Goal: Information Seeking & Learning: Learn about a topic

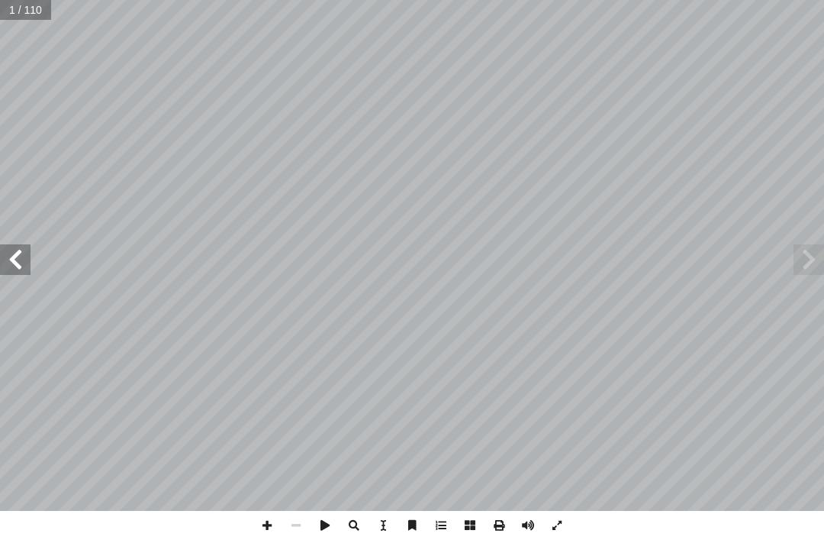
click at [11, 263] on span at bounding box center [15, 259] width 31 height 31
click at [20, 263] on span at bounding box center [15, 259] width 31 height 31
click at [11, 255] on span at bounding box center [15, 259] width 31 height 31
click at [8, 263] on span at bounding box center [15, 259] width 31 height 31
click at [4, 269] on span at bounding box center [15, 259] width 31 height 31
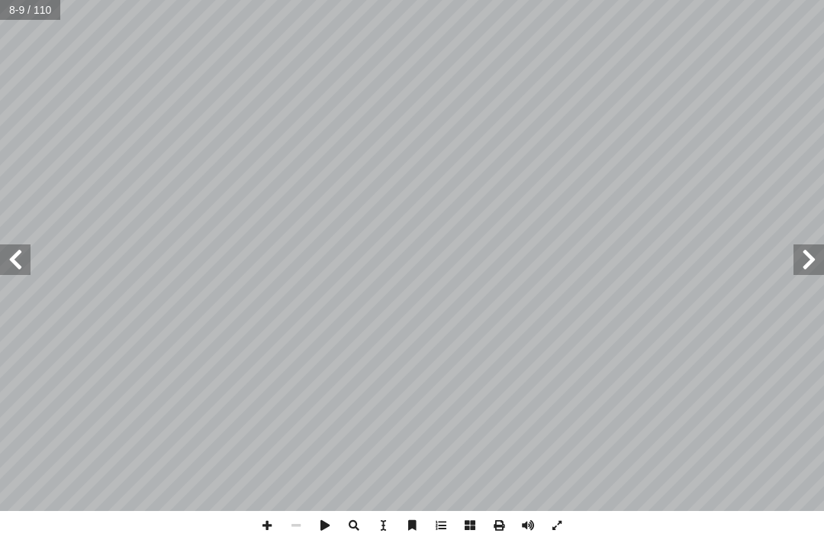
click at [21, 256] on span at bounding box center [15, 259] width 31 height 31
click at [20, 255] on span at bounding box center [15, 259] width 31 height 31
click at [21, 250] on span at bounding box center [15, 259] width 31 height 31
click at [28, 250] on span at bounding box center [15, 259] width 31 height 31
click at [0, 260] on span at bounding box center [15, 259] width 31 height 31
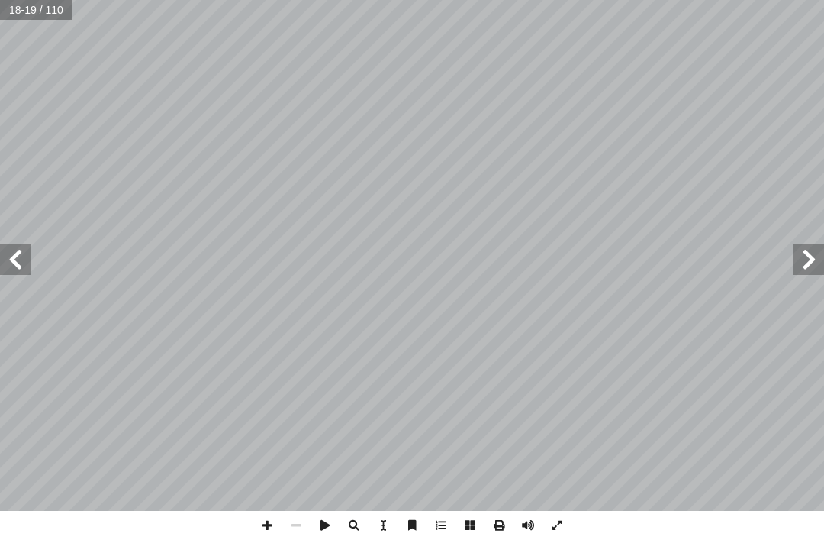
click at [7, 260] on span at bounding box center [15, 259] width 31 height 31
click at [0, 266] on span at bounding box center [15, 259] width 31 height 31
click at [8, 260] on span at bounding box center [15, 259] width 31 height 31
click at [8, 257] on span at bounding box center [15, 259] width 31 height 31
click at [2, 266] on span at bounding box center [15, 259] width 31 height 31
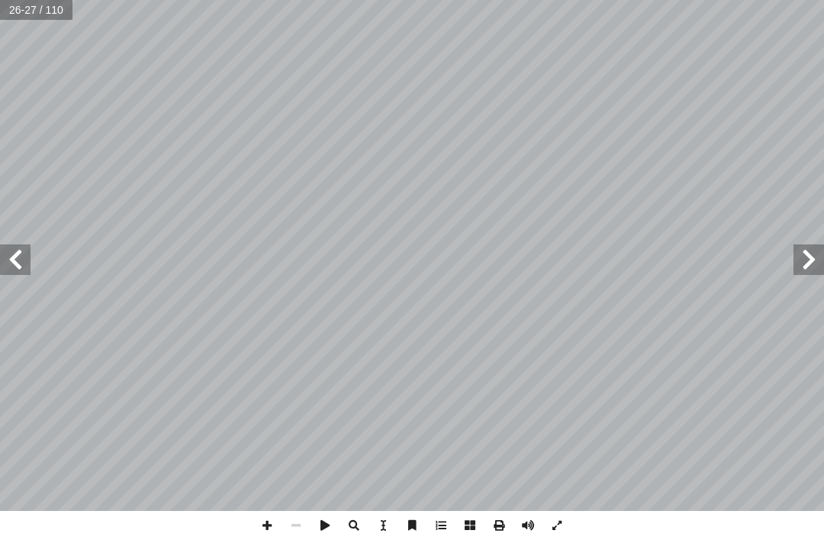
click at [0, 265] on span at bounding box center [15, 259] width 31 height 31
click at [18, 260] on span at bounding box center [15, 259] width 31 height 31
click at [22, 244] on span at bounding box center [15, 259] width 31 height 31
click at [7, 254] on span at bounding box center [15, 259] width 31 height 31
click at [11, 257] on span at bounding box center [15, 259] width 31 height 31
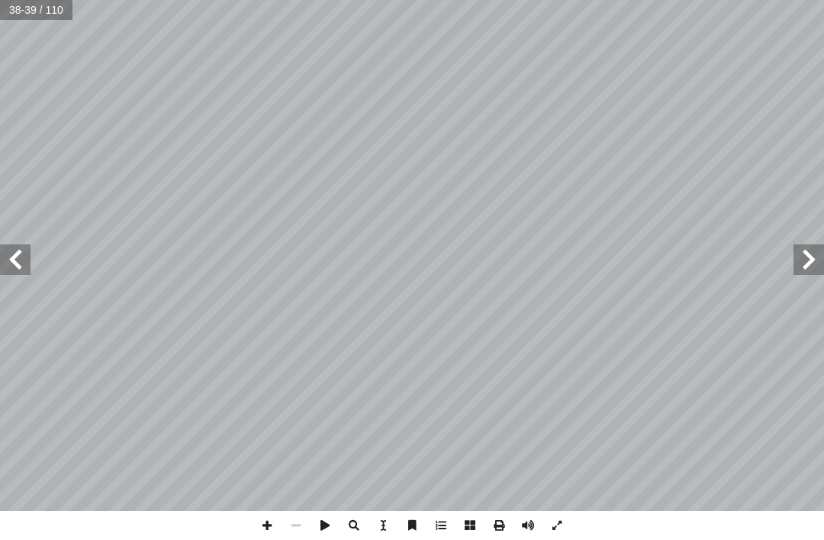
click at [579, 258] on span at bounding box center [809, 259] width 31 height 31
click at [579, 255] on span at bounding box center [809, 259] width 31 height 31
click at [579, 247] on span at bounding box center [809, 259] width 31 height 31
click at [579, 257] on span at bounding box center [809, 259] width 31 height 31
click at [579, 258] on span at bounding box center [809, 259] width 31 height 31
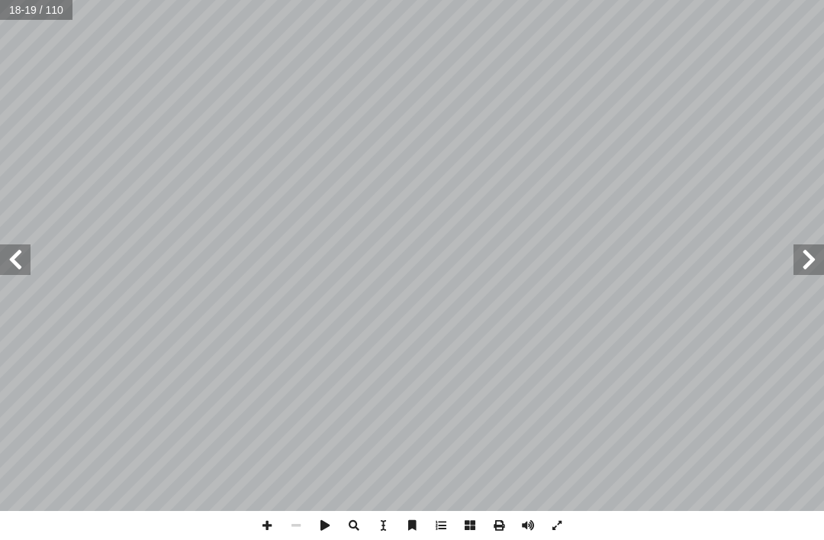
click at [579, 262] on span at bounding box center [809, 259] width 31 height 31
click at [579, 256] on span at bounding box center [809, 259] width 31 height 31
click at [579, 253] on span at bounding box center [809, 259] width 31 height 31
click at [579, 256] on span at bounding box center [809, 259] width 31 height 31
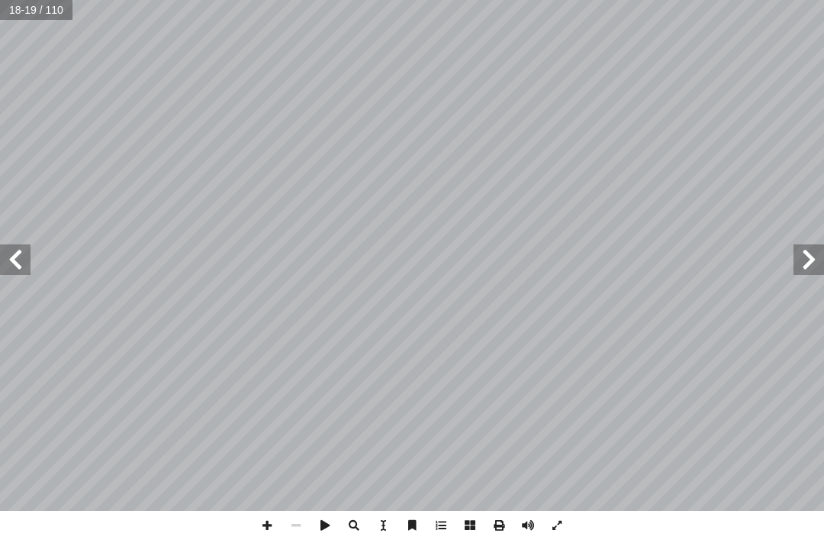
click at [579, 256] on span at bounding box center [809, 259] width 31 height 31
click at [579, 258] on span at bounding box center [809, 259] width 31 height 31
click at [2, 251] on span at bounding box center [15, 259] width 31 height 31
click at [11, 252] on span at bounding box center [15, 259] width 31 height 31
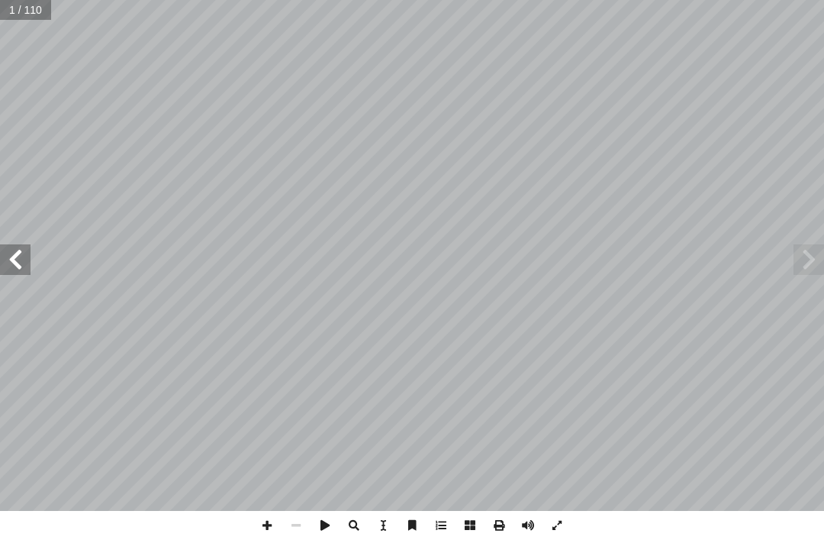
click at [11, 259] on span at bounding box center [15, 259] width 31 height 31
click at [9, 266] on span at bounding box center [15, 259] width 31 height 31
click at [24, 263] on span at bounding box center [15, 259] width 31 height 31
click at [11, 266] on span at bounding box center [15, 259] width 31 height 31
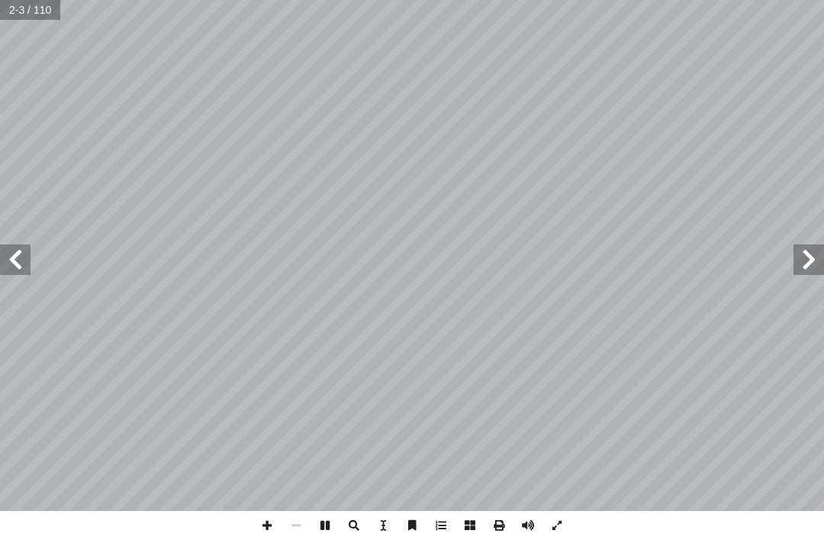
click at [5, 267] on span at bounding box center [15, 259] width 31 height 31
click at [19, 257] on span at bounding box center [15, 259] width 31 height 31
click at [21, 257] on span at bounding box center [15, 259] width 31 height 31
click at [16, 257] on span at bounding box center [15, 259] width 31 height 31
click at [11, 257] on span at bounding box center [15, 259] width 31 height 31
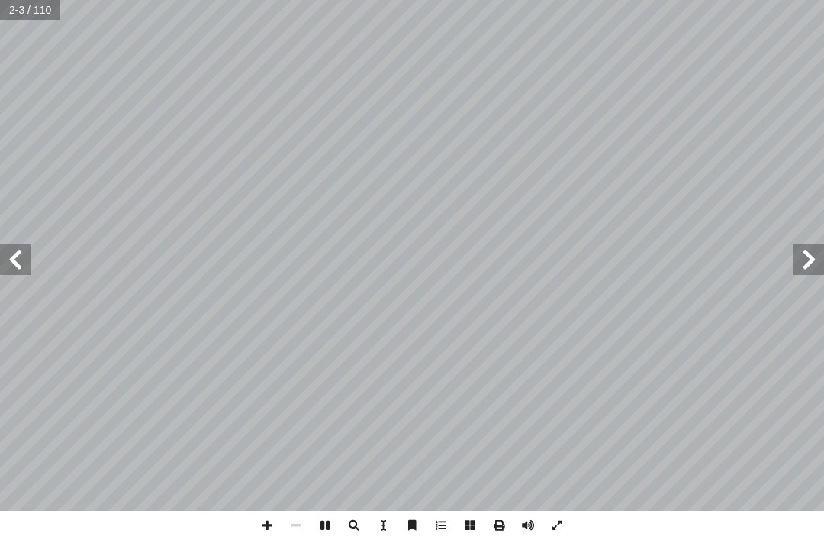
click at [20, 256] on span at bounding box center [15, 259] width 31 height 31
click at [8, 266] on span at bounding box center [15, 259] width 31 height 31
click at [18, 255] on span at bounding box center [15, 259] width 31 height 31
click at [12, 260] on span at bounding box center [15, 259] width 31 height 31
click at [19, 252] on span at bounding box center [15, 259] width 31 height 31
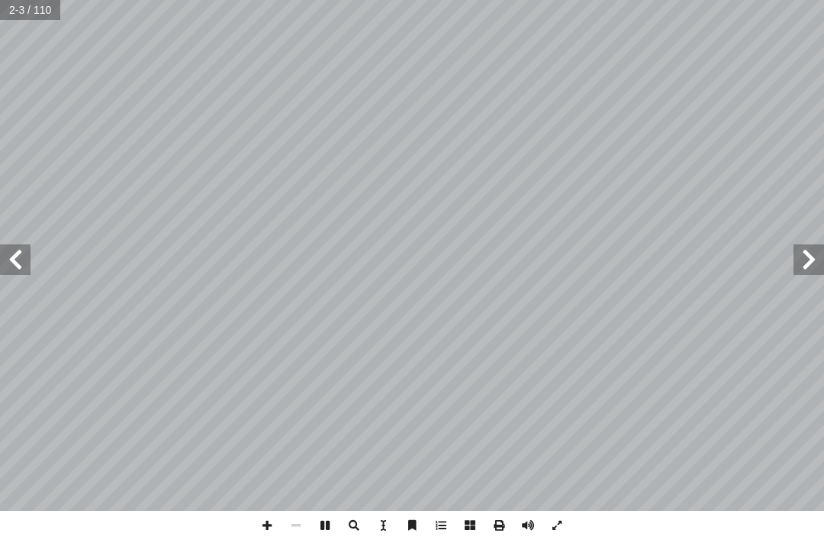
click at [11, 265] on span at bounding box center [15, 259] width 31 height 31
click at [10, 264] on span at bounding box center [15, 259] width 31 height 31
click at [8, 270] on span at bounding box center [15, 259] width 31 height 31
click at [12, 263] on span at bounding box center [15, 259] width 31 height 31
click at [27, 249] on span at bounding box center [15, 259] width 31 height 31
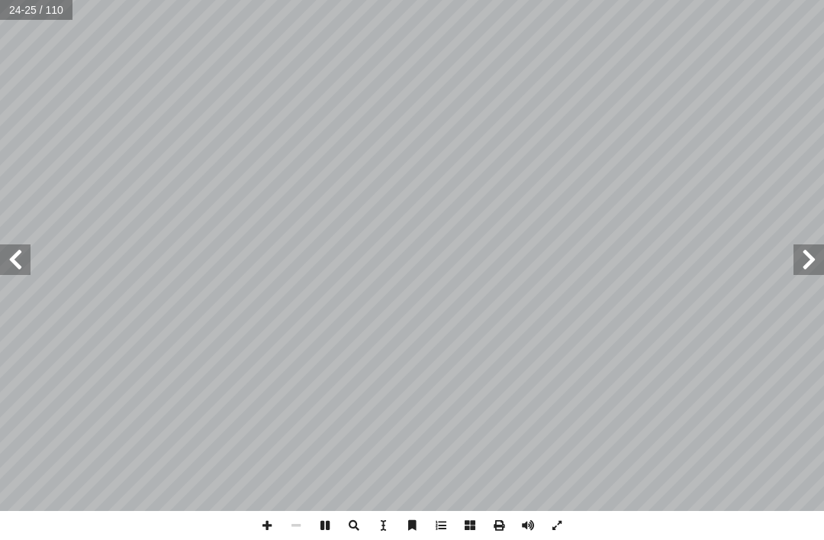
click at [24, 253] on span at bounding box center [15, 259] width 31 height 31
click at [26, 265] on span at bounding box center [15, 259] width 31 height 31
click at [21, 263] on span at bounding box center [15, 259] width 31 height 31
click at [8, 257] on span at bounding box center [15, 259] width 31 height 31
click at [20, 265] on span at bounding box center [15, 259] width 31 height 31
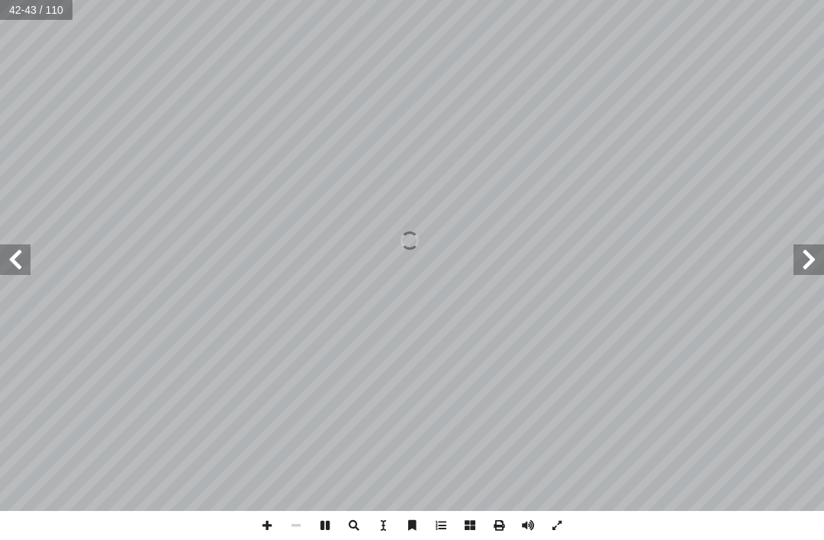
click at [13, 259] on span at bounding box center [15, 259] width 31 height 31
click at [13, 269] on span at bounding box center [15, 259] width 31 height 31
click at [23, 255] on span at bounding box center [15, 259] width 31 height 31
click at [26, 261] on span at bounding box center [15, 259] width 31 height 31
click at [21, 261] on span at bounding box center [15, 259] width 31 height 31
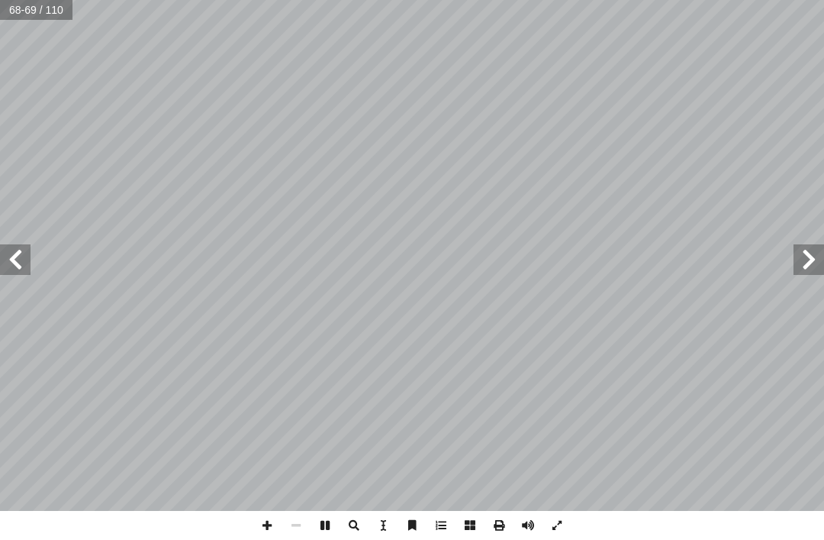
click at [22, 260] on span at bounding box center [15, 259] width 31 height 31
click at [19, 264] on span at bounding box center [15, 259] width 31 height 31
click at [12, 264] on span at bounding box center [15, 259] width 31 height 31
click at [18, 263] on span at bounding box center [15, 259] width 31 height 31
click at [21, 258] on span at bounding box center [15, 259] width 31 height 31
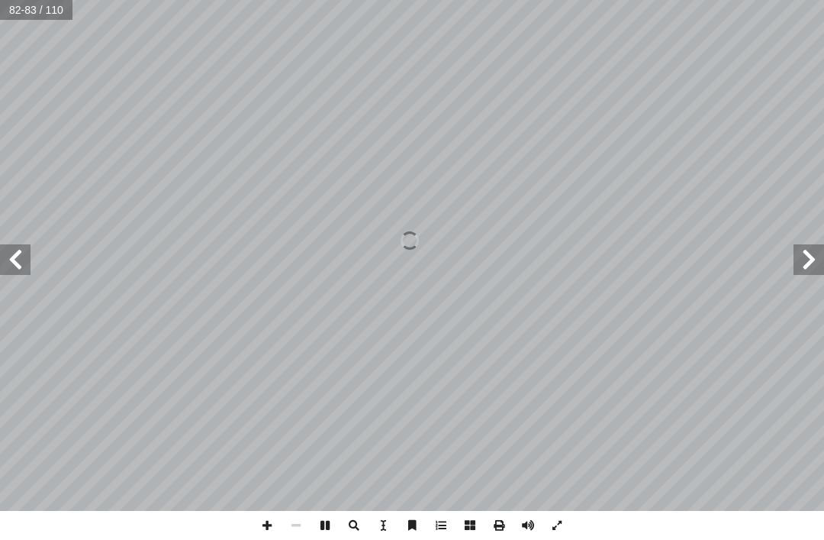
click at [19, 269] on span at bounding box center [15, 259] width 31 height 31
click at [14, 266] on span at bounding box center [15, 259] width 31 height 31
click at [579, 261] on span at bounding box center [809, 259] width 31 height 31
click at [579, 260] on span at bounding box center [809, 259] width 31 height 31
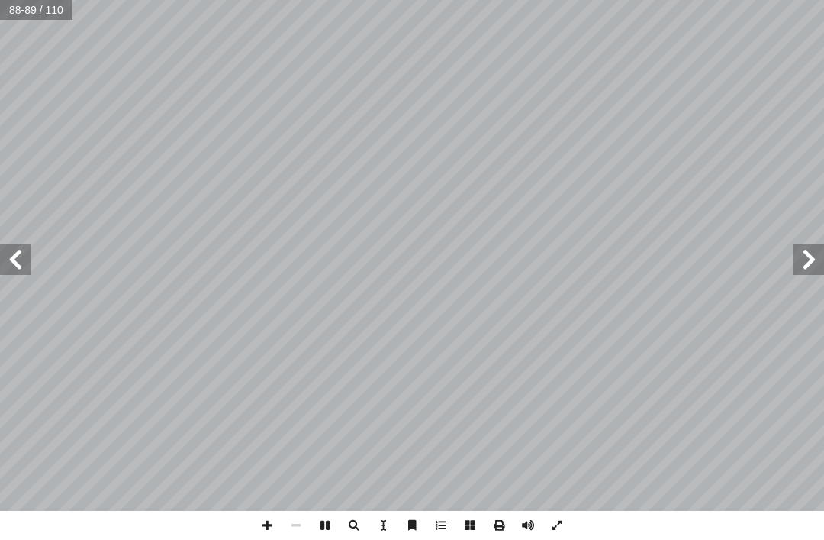
click at [579, 254] on span at bounding box center [809, 259] width 31 height 31
click at [579, 253] on span at bounding box center [809, 259] width 31 height 31
click at [579, 262] on span at bounding box center [809, 259] width 31 height 31
click at [579, 266] on span at bounding box center [809, 259] width 31 height 31
click at [579, 263] on span at bounding box center [809, 259] width 31 height 31
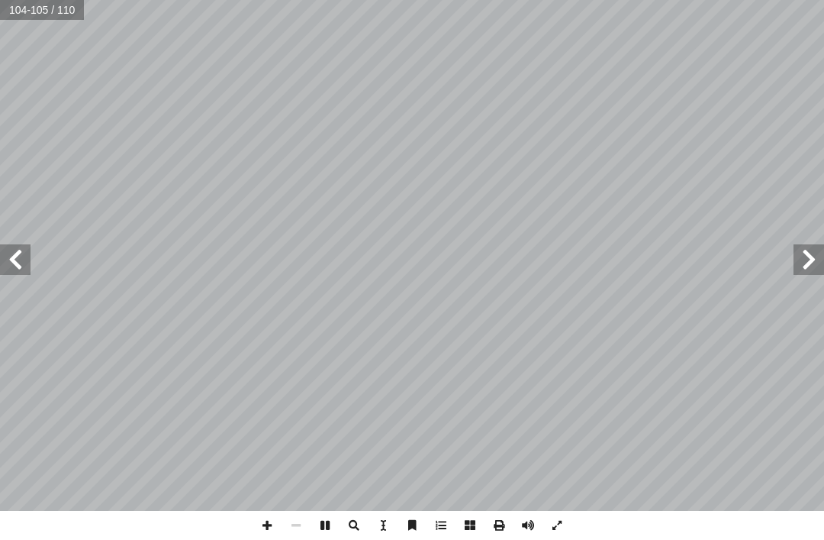
click at [579, 251] on span at bounding box center [809, 259] width 31 height 31
click at [579, 263] on span at bounding box center [809, 259] width 31 height 31
click at [579, 255] on span at bounding box center [809, 259] width 31 height 31
click at [579, 265] on span at bounding box center [809, 259] width 31 height 31
click at [579, 259] on span at bounding box center [809, 259] width 31 height 31
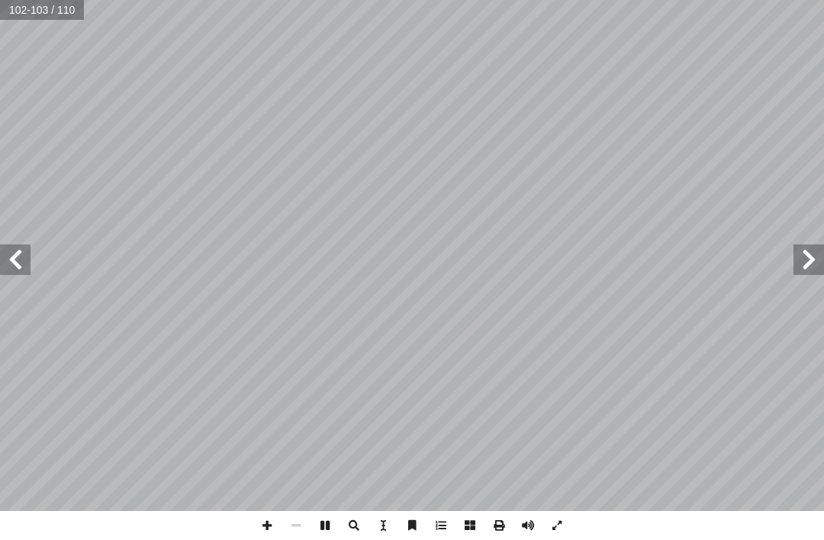
click at [579, 257] on span at bounding box center [809, 259] width 31 height 31
click at [579, 244] on span at bounding box center [809, 259] width 31 height 31
click at [579, 256] on span at bounding box center [809, 259] width 31 height 31
click at [579, 253] on span at bounding box center [809, 259] width 31 height 31
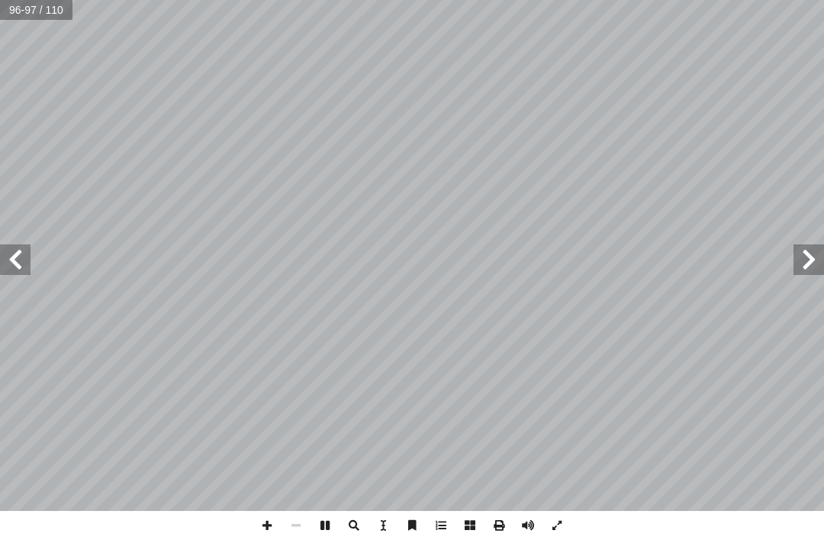
click at [579, 264] on span at bounding box center [809, 259] width 31 height 31
click at [579, 260] on span at bounding box center [809, 259] width 31 height 31
click at [579, 251] on span at bounding box center [809, 259] width 31 height 31
click at [579, 260] on span at bounding box center [809, 259] width 31 height 31
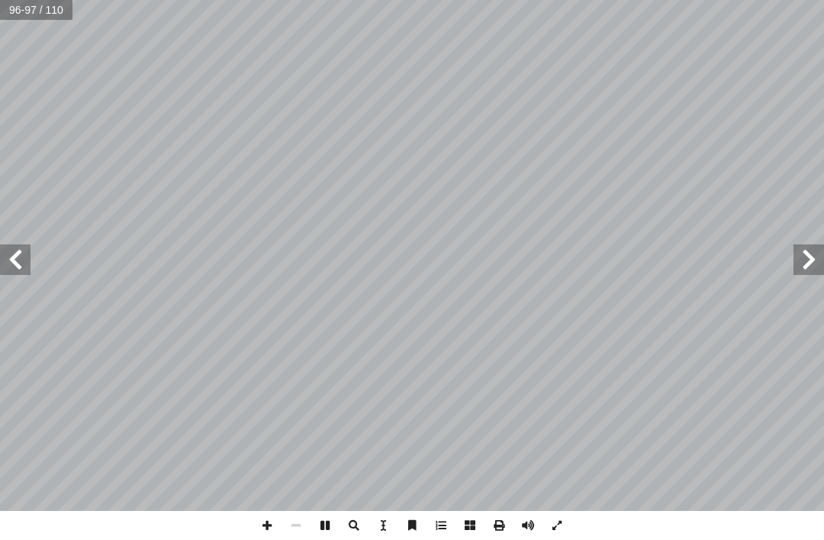
click at [579, 262] on span at bounding box center [809, 259] width 31 height 31
click at [579, 252] on span at bounding box center [809, 259] width 31 height 31
click at [579, 260] on span at bounding box center [809, 259] width 31 height 31
click at [579, 252] on span at bounding box center [809, 259] width 31 height 31
click at [579, 245] on span at bounding box center [809, 259] width 31 height 31
